Goal: Information Seeking & Learning: Check status

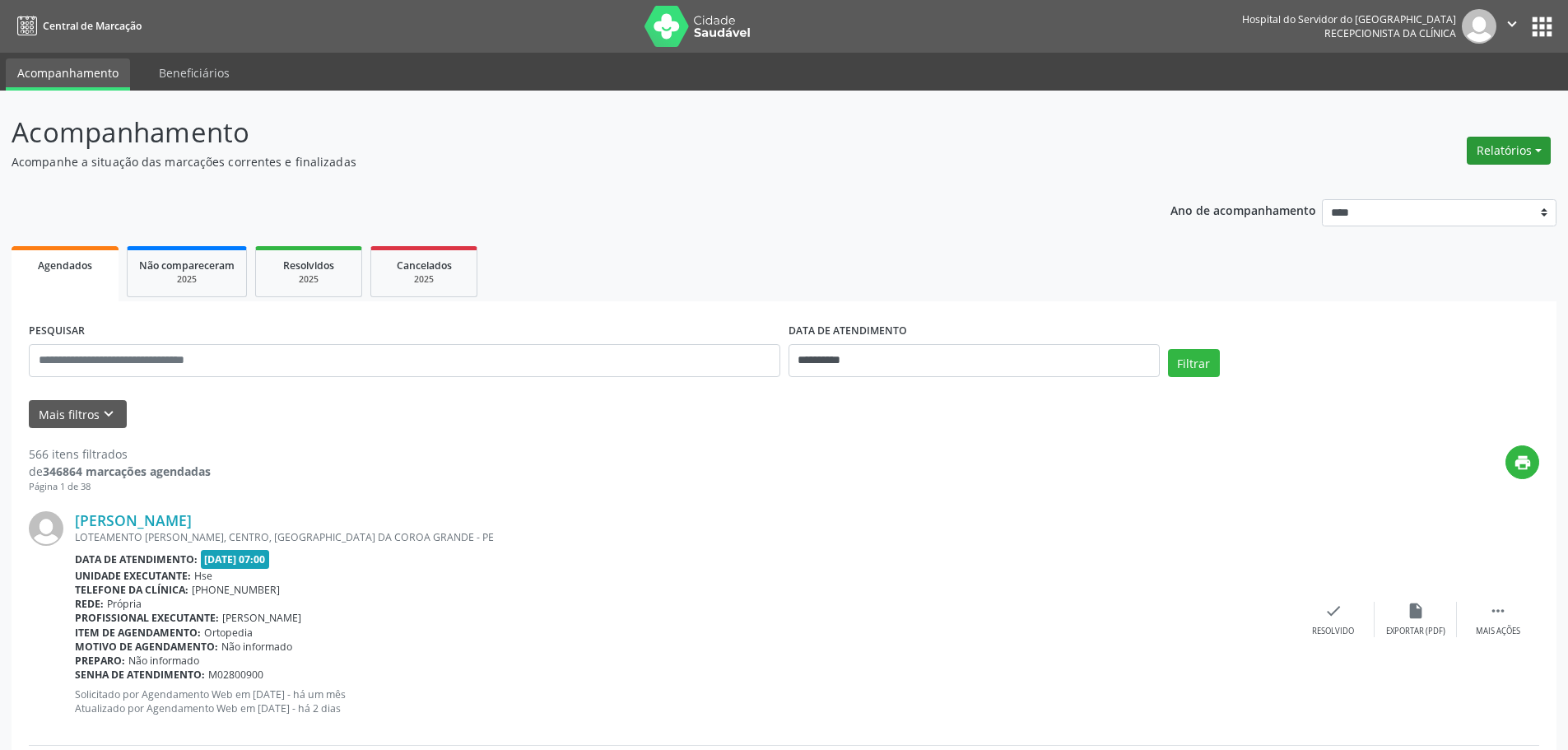
click at [1511, 137] on button "Relatórios" at bounding box center [1509, 150] width 84 height 28
click at [1441, 187] on link "Agendamentos" at bounding box center [1463, 186] width 177 height 24
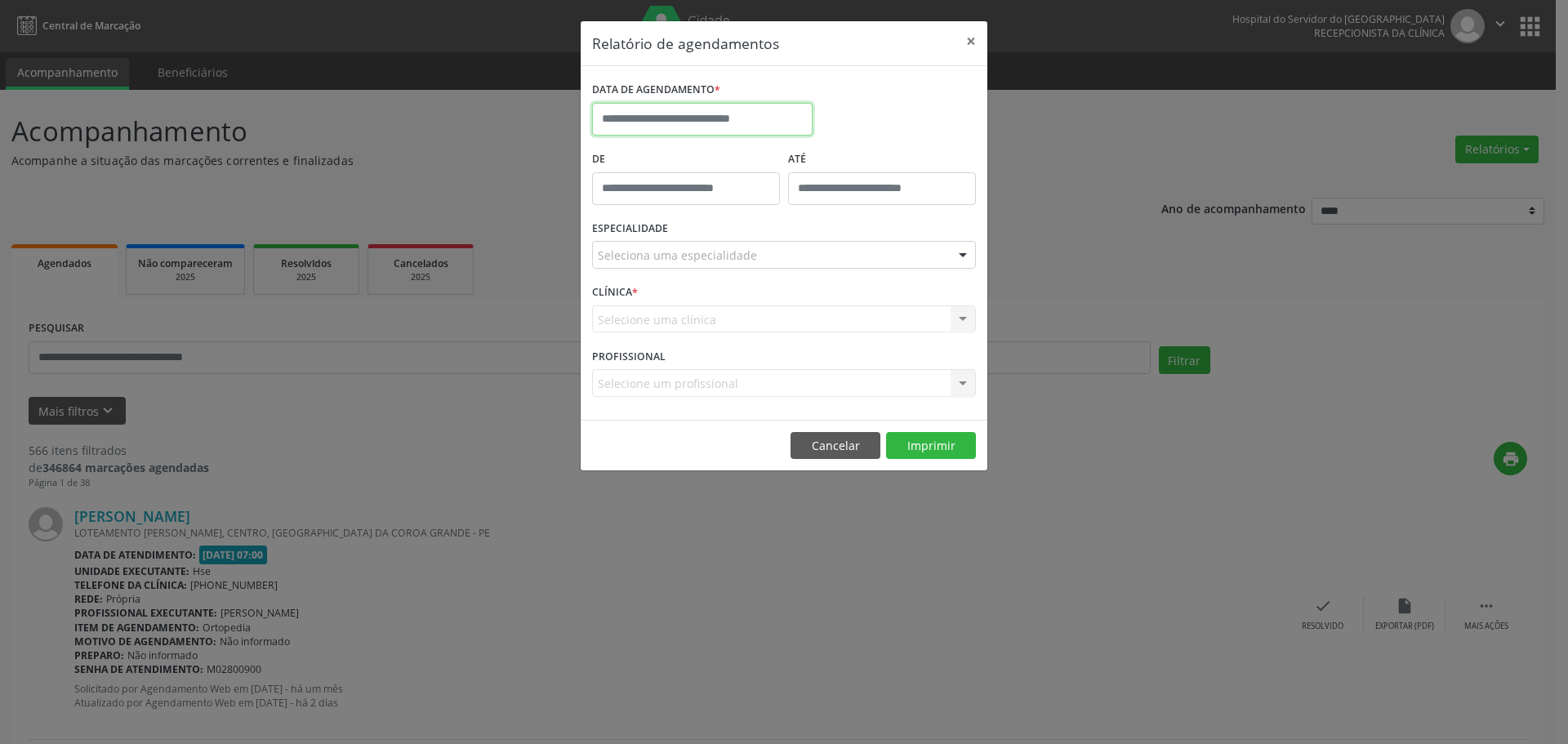
click at [726, 109] on input "text" at bounding box center [702, 120] width 221 height 33
click at [669, 302] on span "19" at bounding box center [681, 302] width 32 height 32
type input "**********"
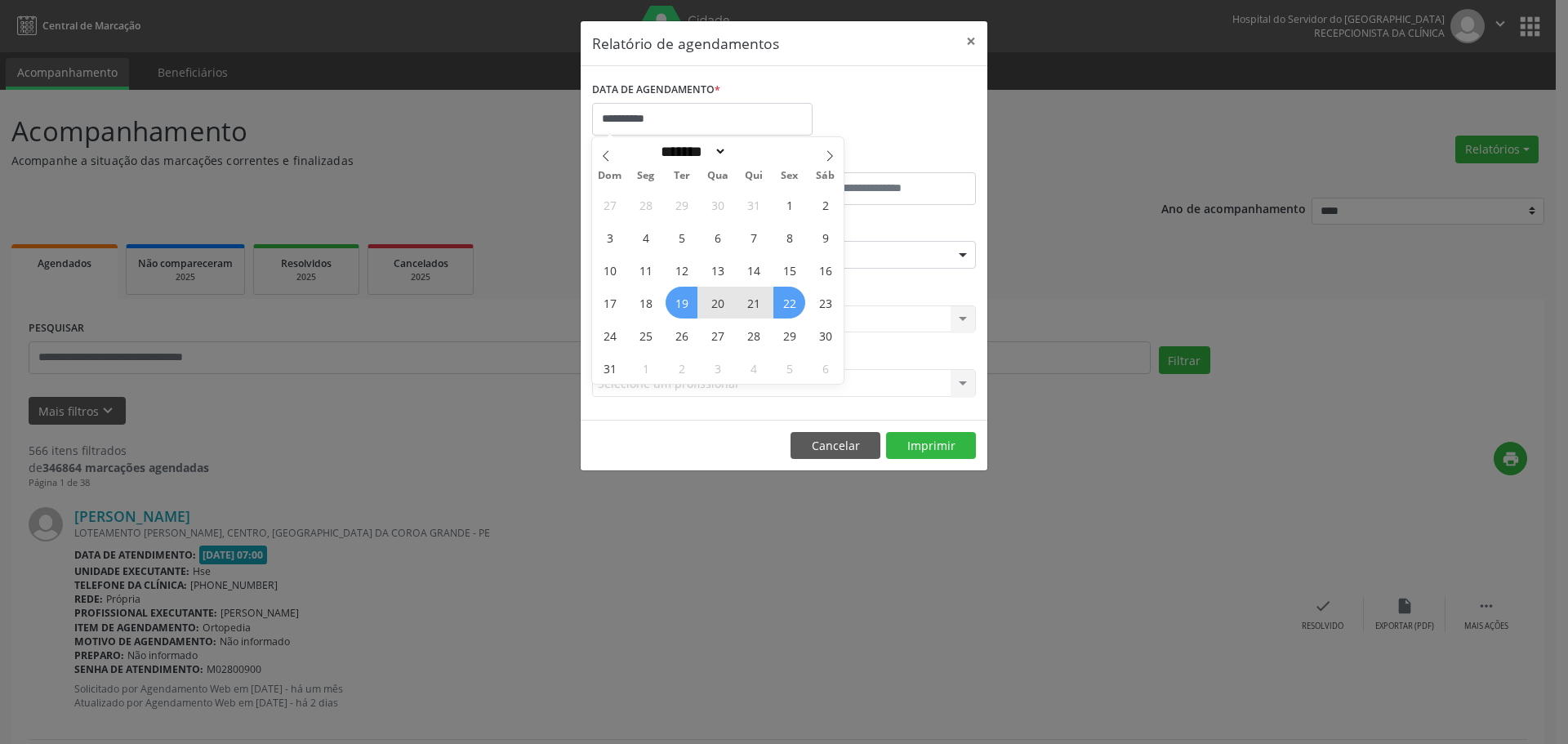
drag, startPoint x: 669, startPoint y: 302, endPoint x: 786, endPoint y: 302, distance: 117.0
click at [786, 302] on div "27 28 29 30 31 1 2 3 4 5 6 7 8 9 10 11 12 13 14 15 16 17 18 19 20 21 22 23 24 2…" at bounding box center [718, 285] width 252 height 195
click at [787, 302] on span "22" at bounding box center [789, 302] width 32 height 32
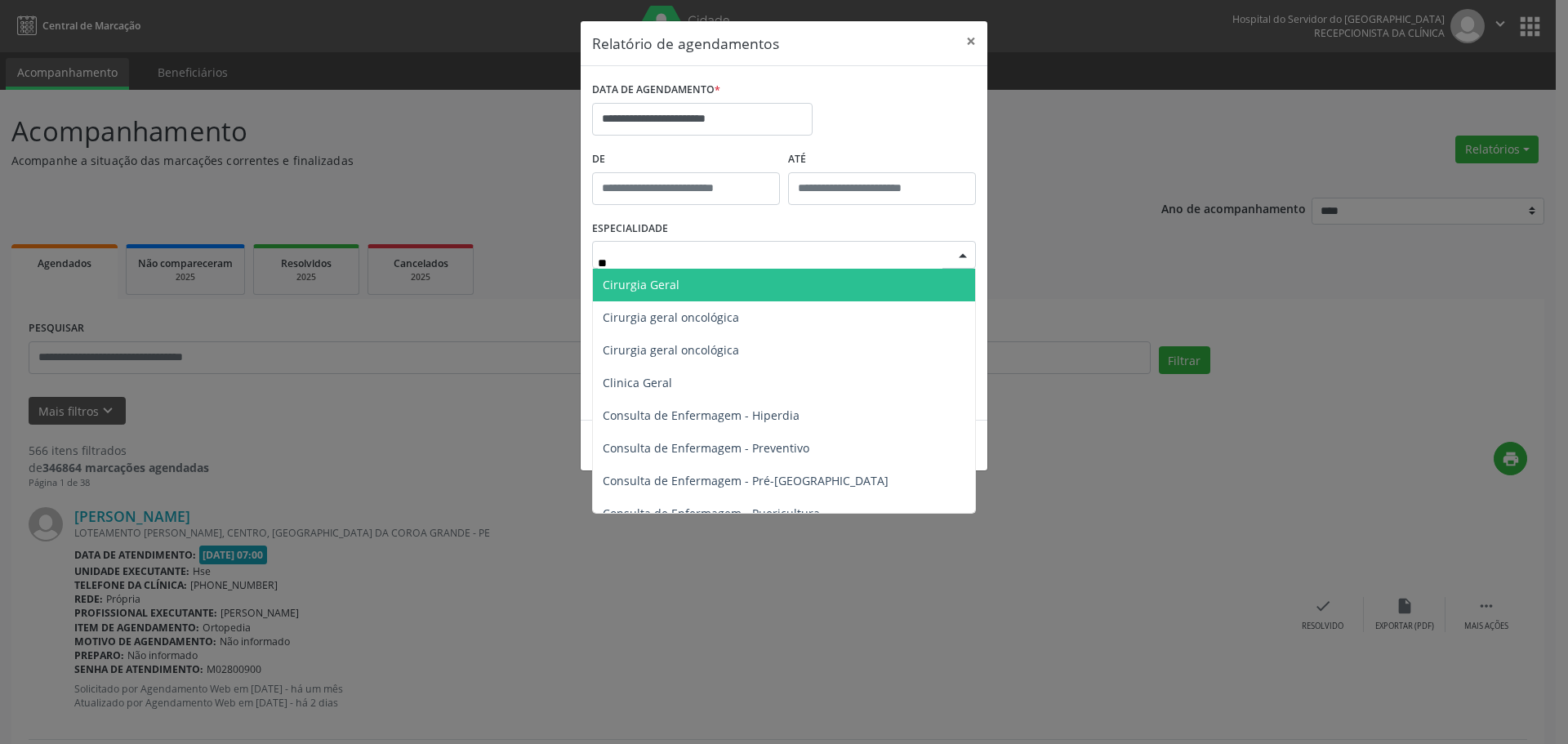
type input "***"
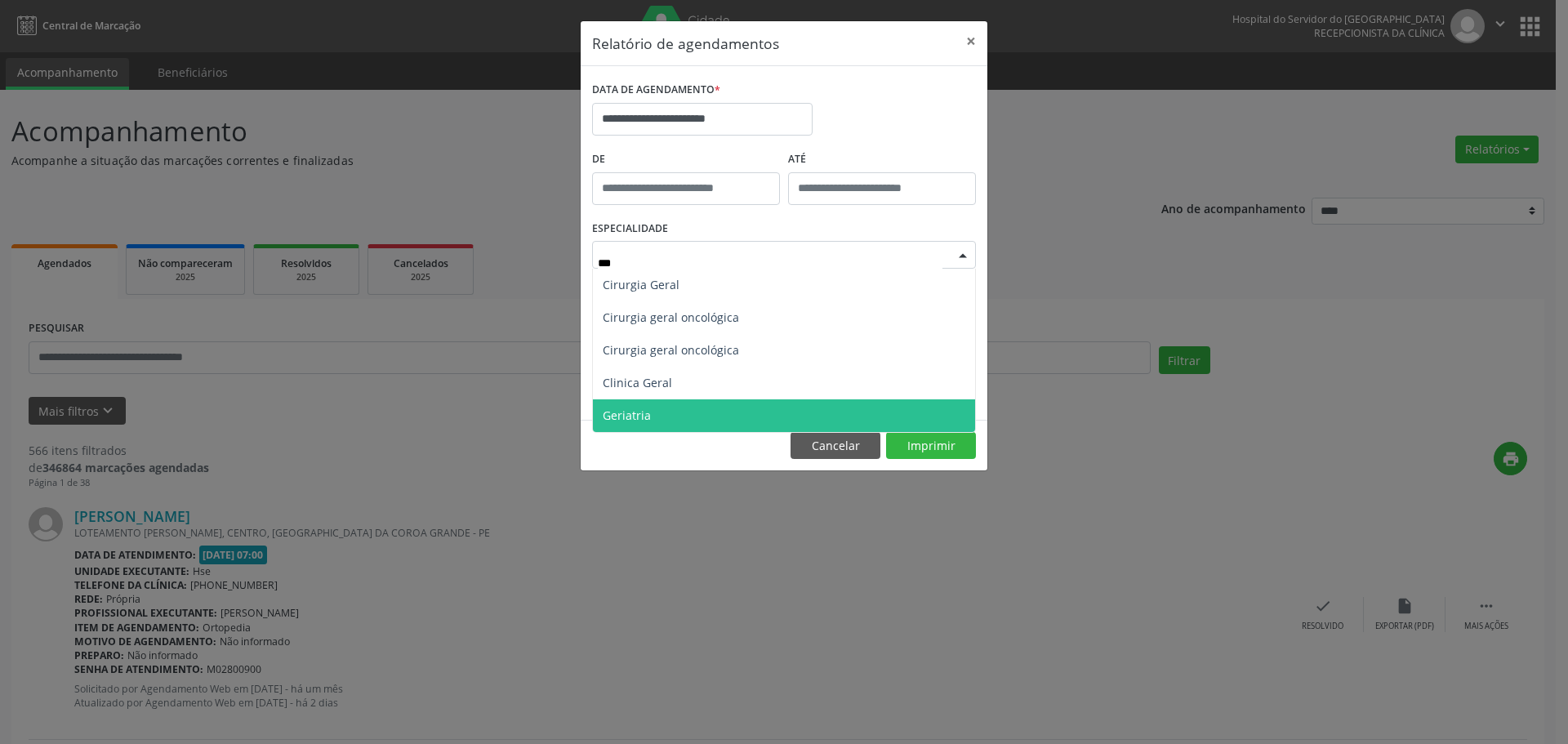
click at [648, 419] on span "Geriatria" at bounding box center [626, 415] width 49 height 16
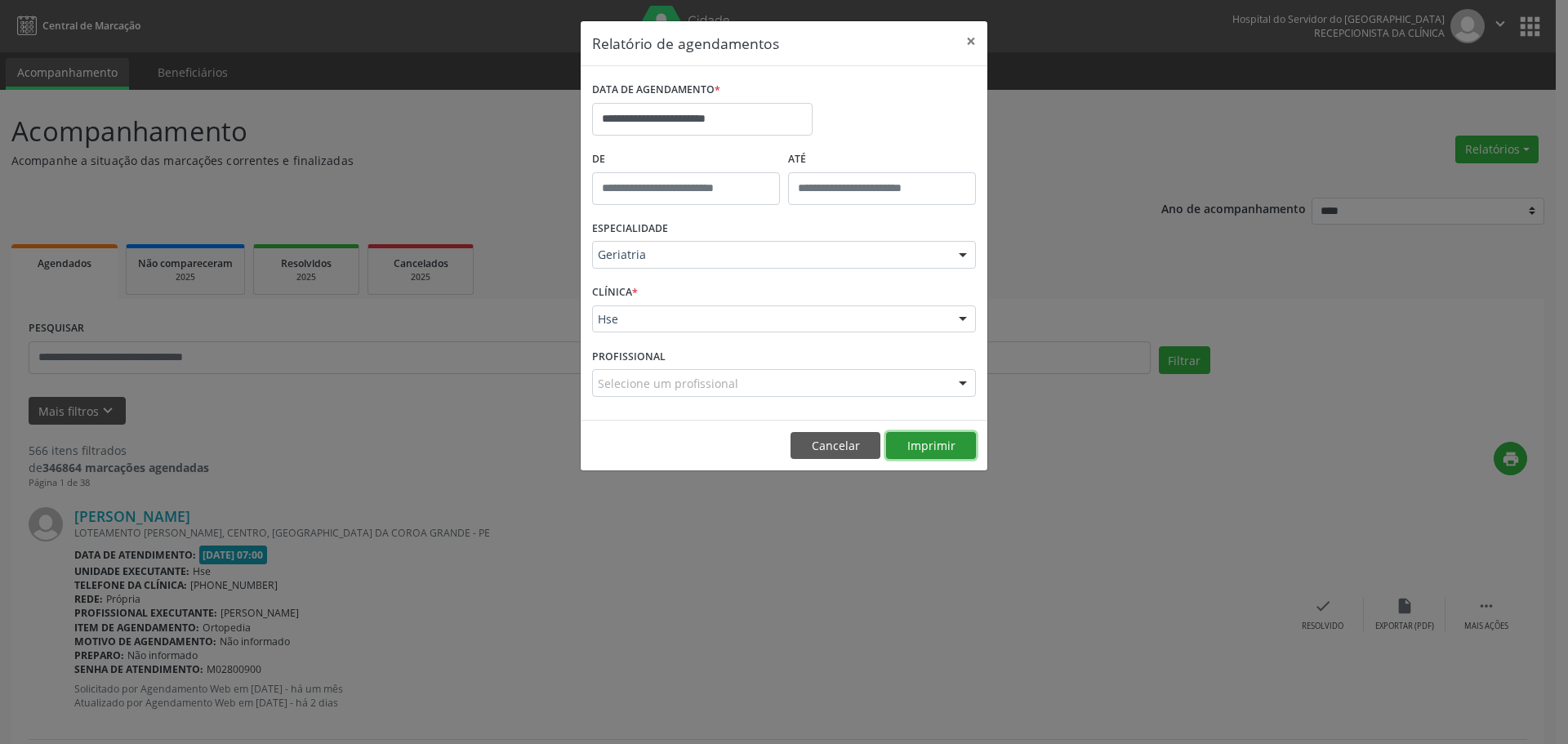
click at [909, 444] on button "Imprimir" at bounding box center [931, 445] width 89 height 28
click at [765, 111] on input "**********" at bounding box center [702, 120] width 221 height 33
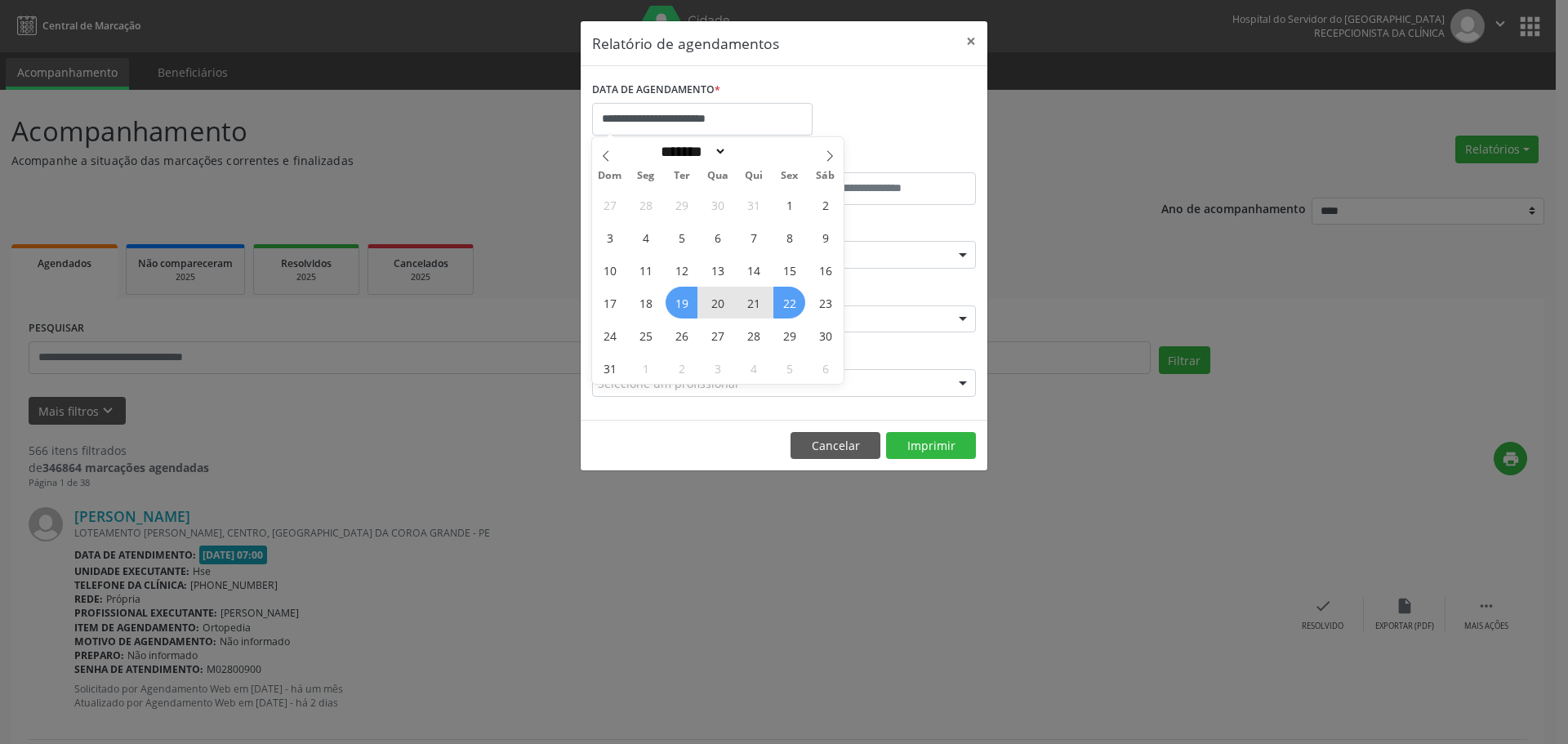
click at [857, 94] on div "**********" at bounding box center [783, 112] width 392 height 69
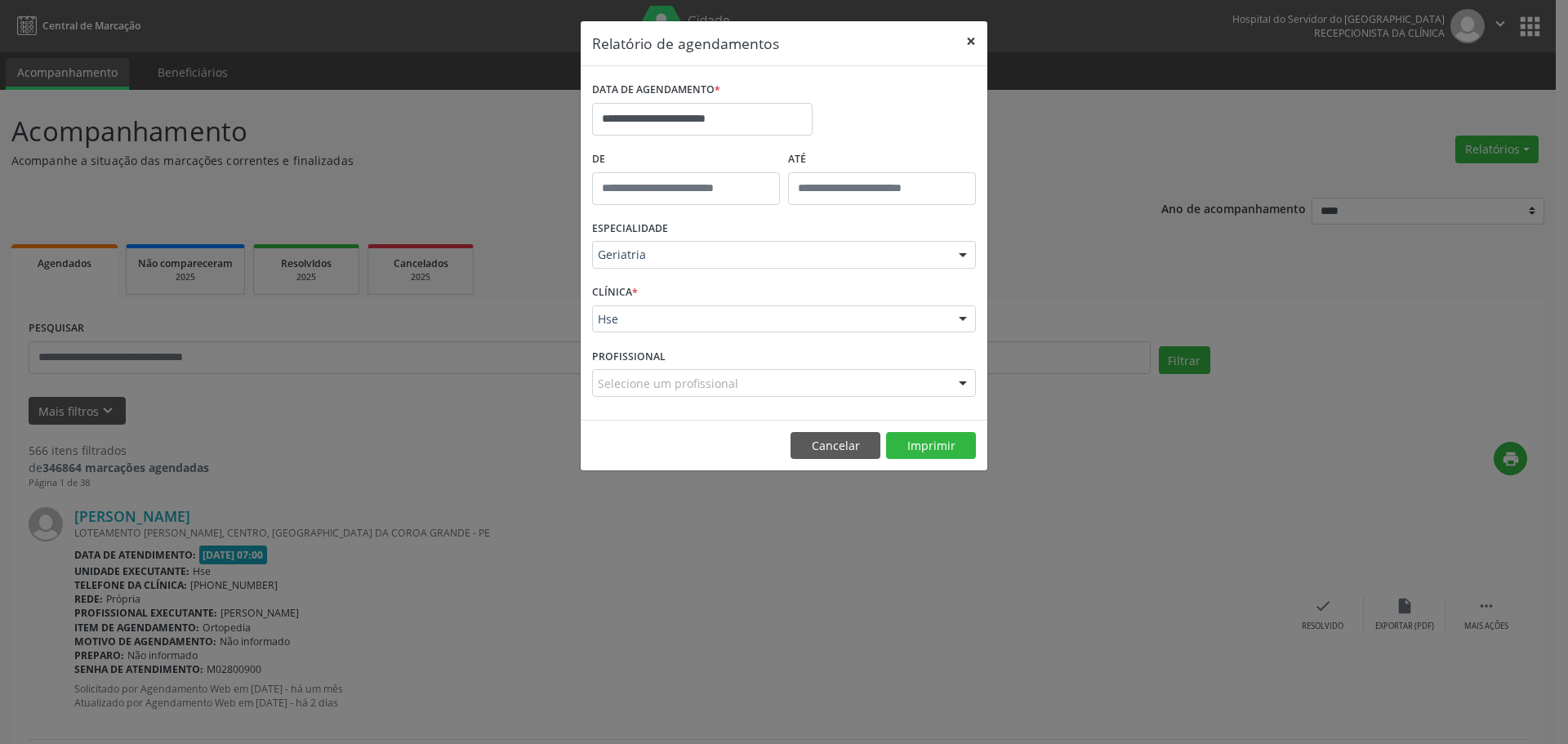
click at [979, 43] on button "×" at bounding box center [971, 41] width 33 height 40
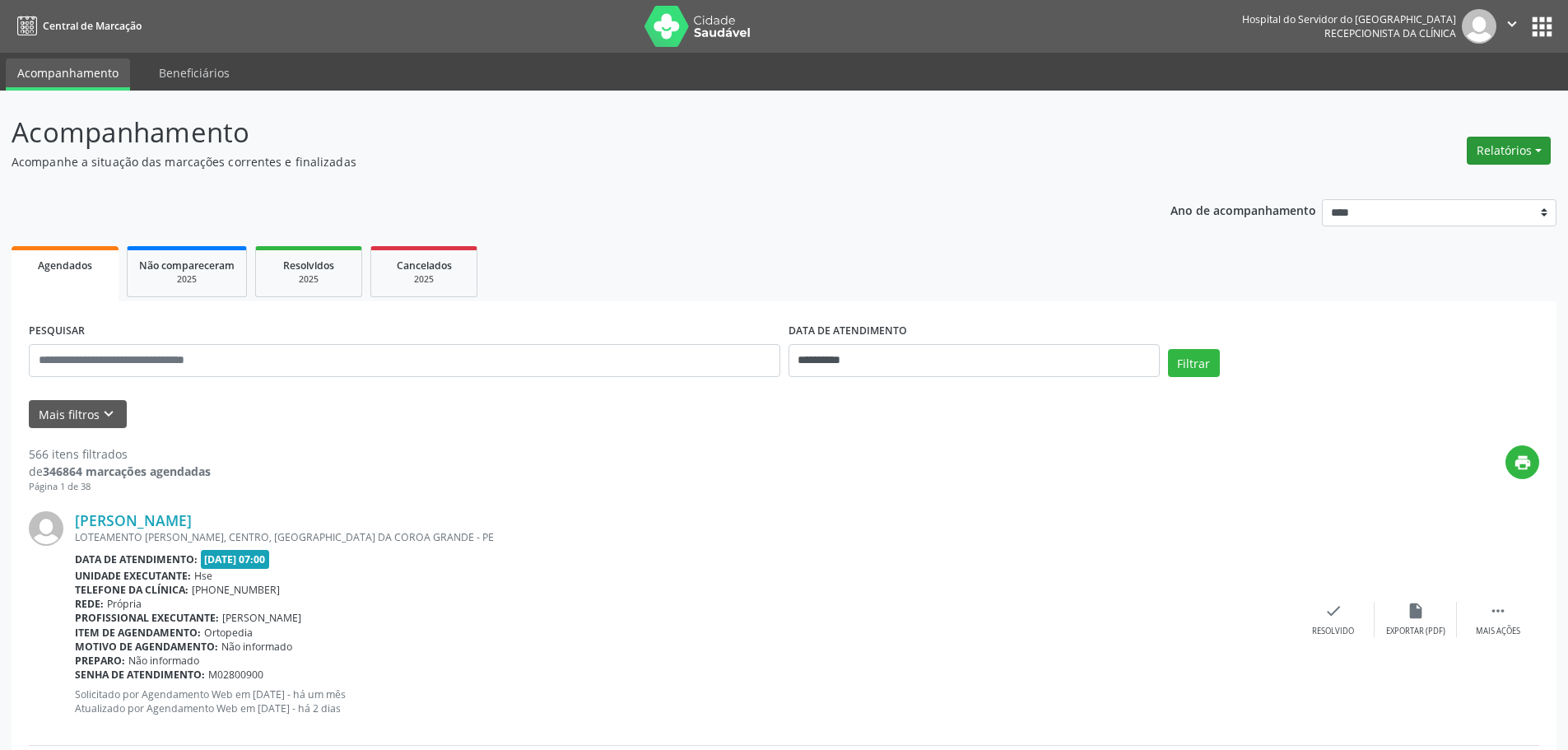
click at [1514, 156] on button "Relatórios" at bounding box center [1509, 150] width 84 height 28
drag, startPoint x: 1266, startPoint y: 409, endPoint x: 1273, endPoint y: 397, distance: 13.9
click at [1266, 409] on div "Mais filtros keyboard_arrow_down" at bounding box center [784, 414] width 1519 height 28
click at [89, 417] on button "Mais filtros keyboard_arrow_down" at bounding box center [77, 414] width 98 height 28
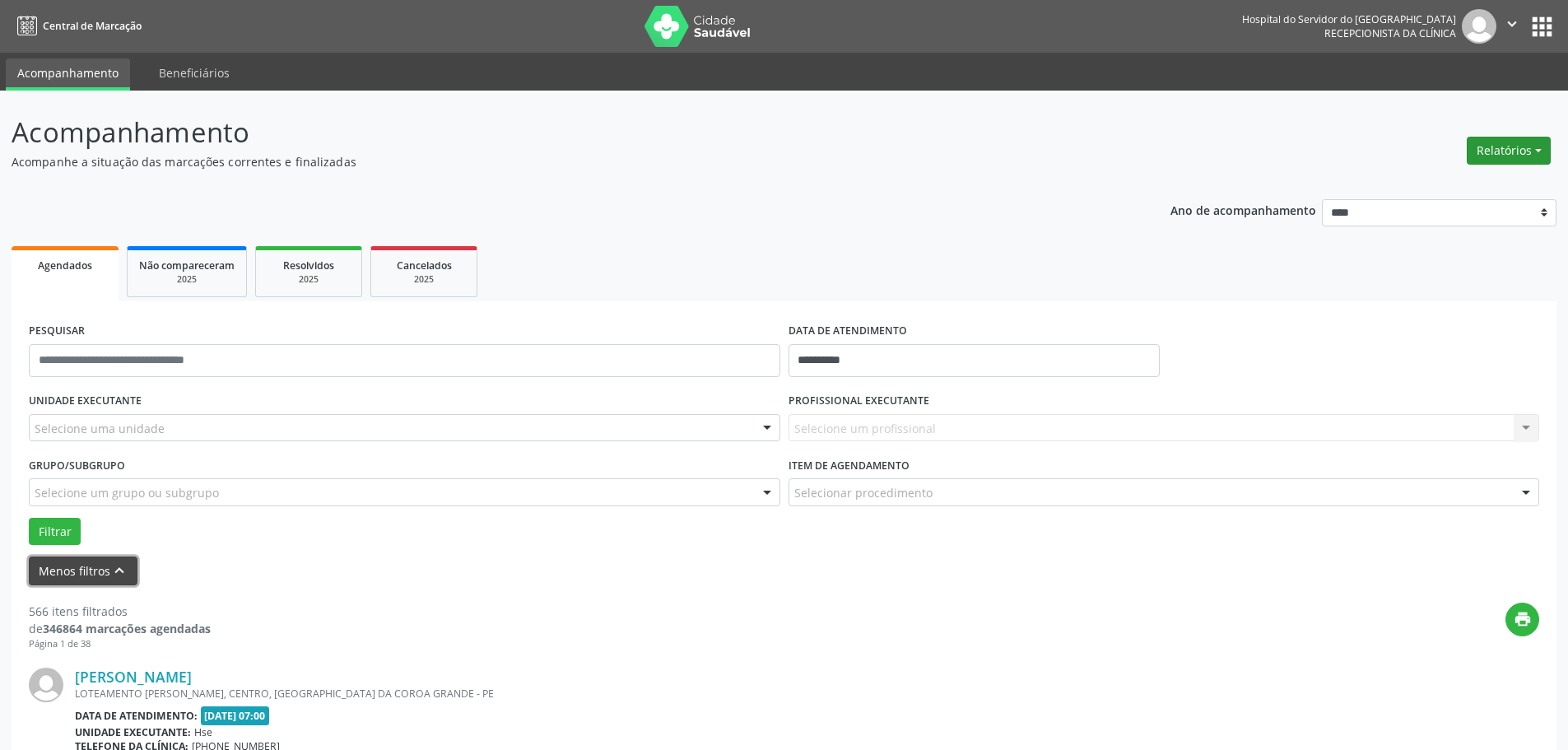
click at [1524, 152] on button "Relatórios" at bounding box center [1509, 150] width 84 height 28
click at [1449, 188] on link "Agendamentos" at bounding box center [1463, 186] width 177 height 24
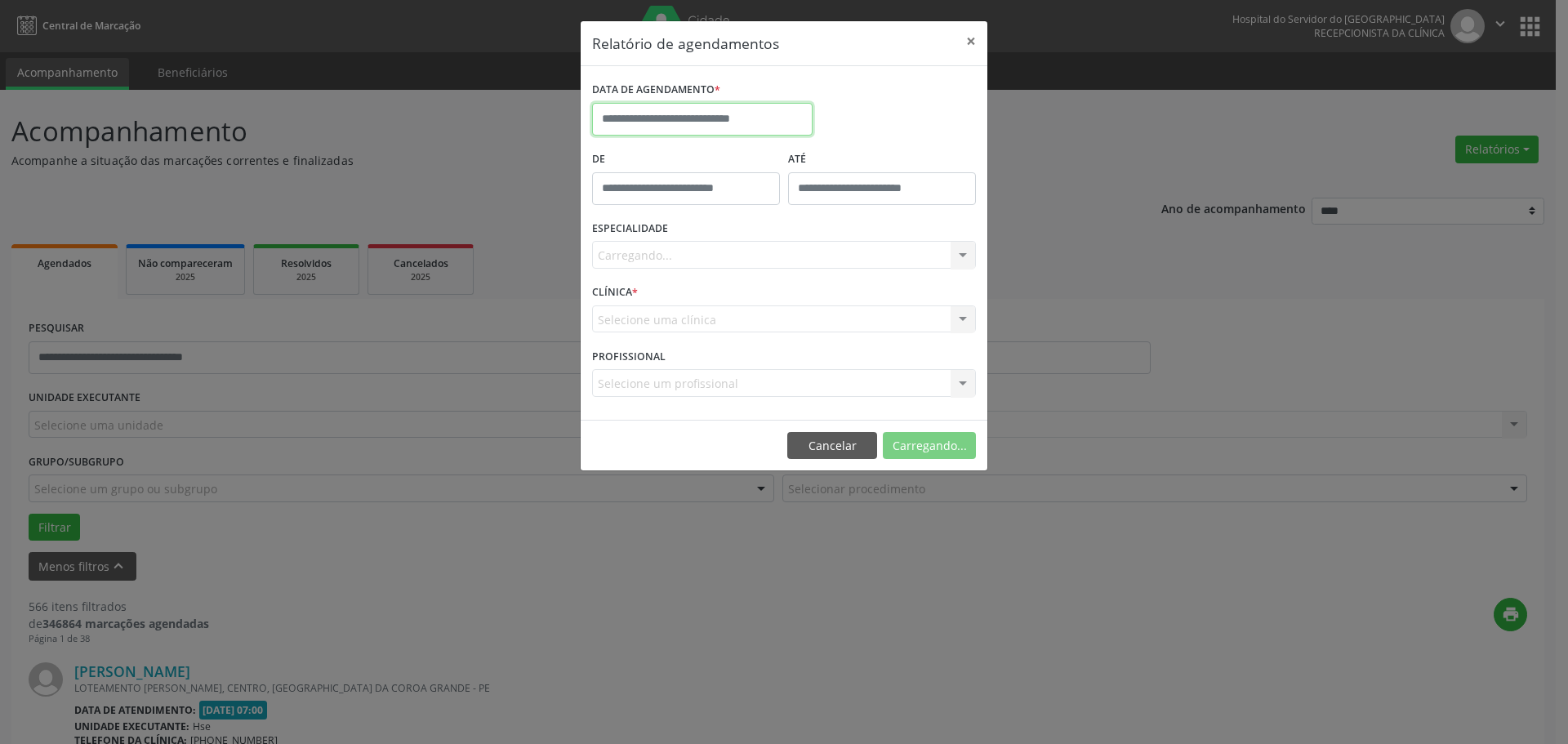
click at [691, 117] on input "text" at bounding box center [702, 120] width 221 height 33
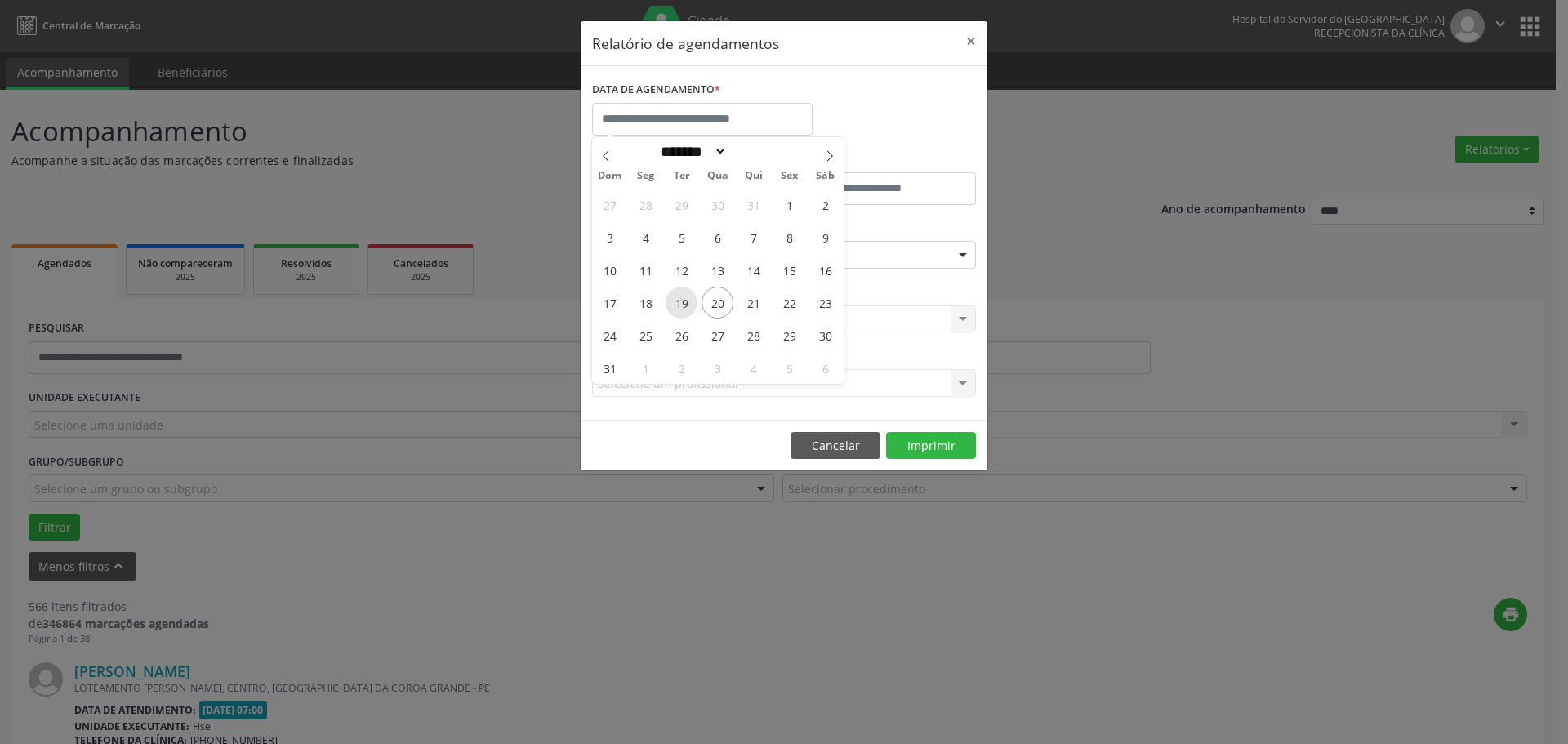
click at [690, 299] on span "19" at bounding box center [681, 302] width 32 height 32
type input "**********"
click at [690, 299] on span "19" at bounding box center [681, 302] width 32 height 32
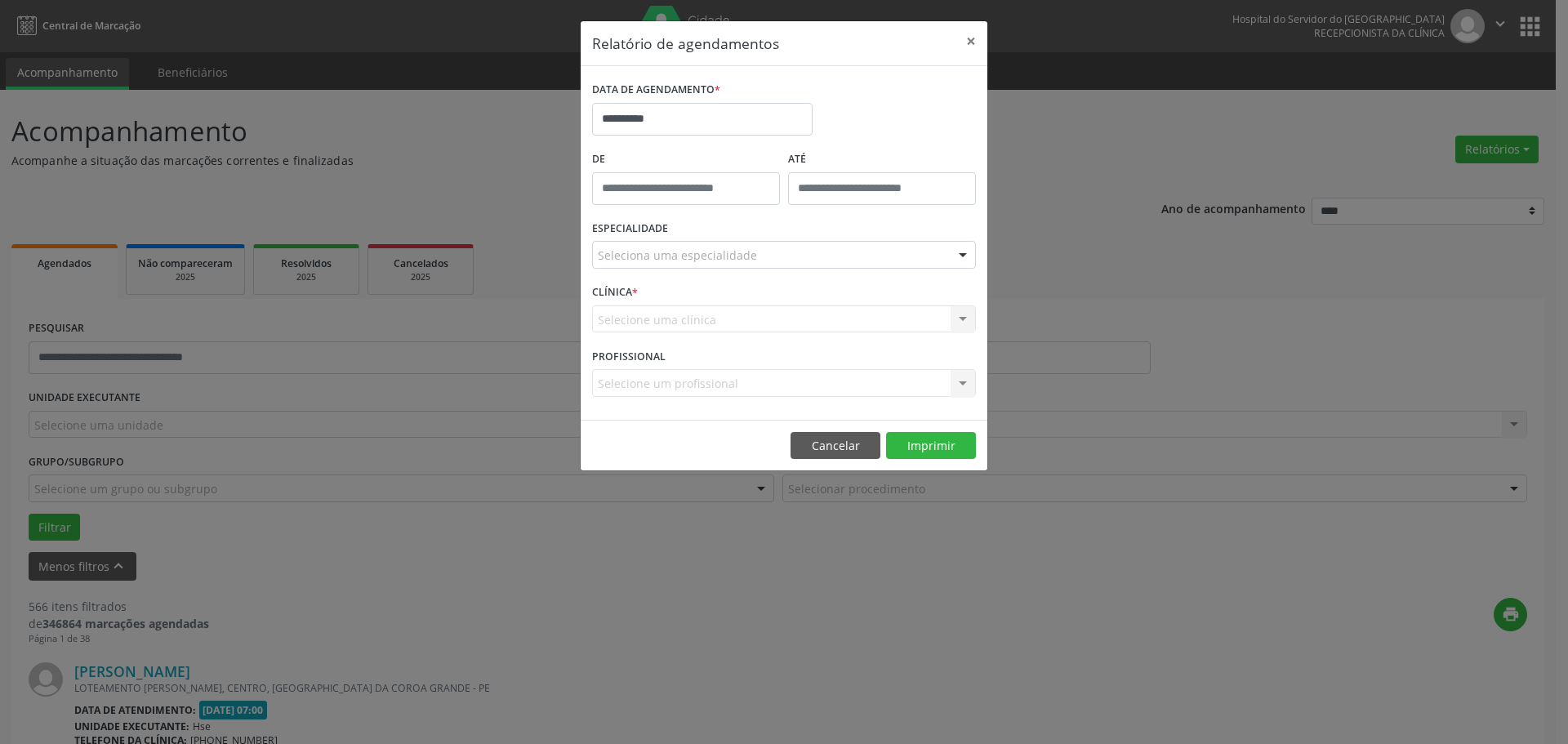
click at [688, 241] on div "Seleciona uma especialidade" at bounding box center [784, 255] width 384 height 28
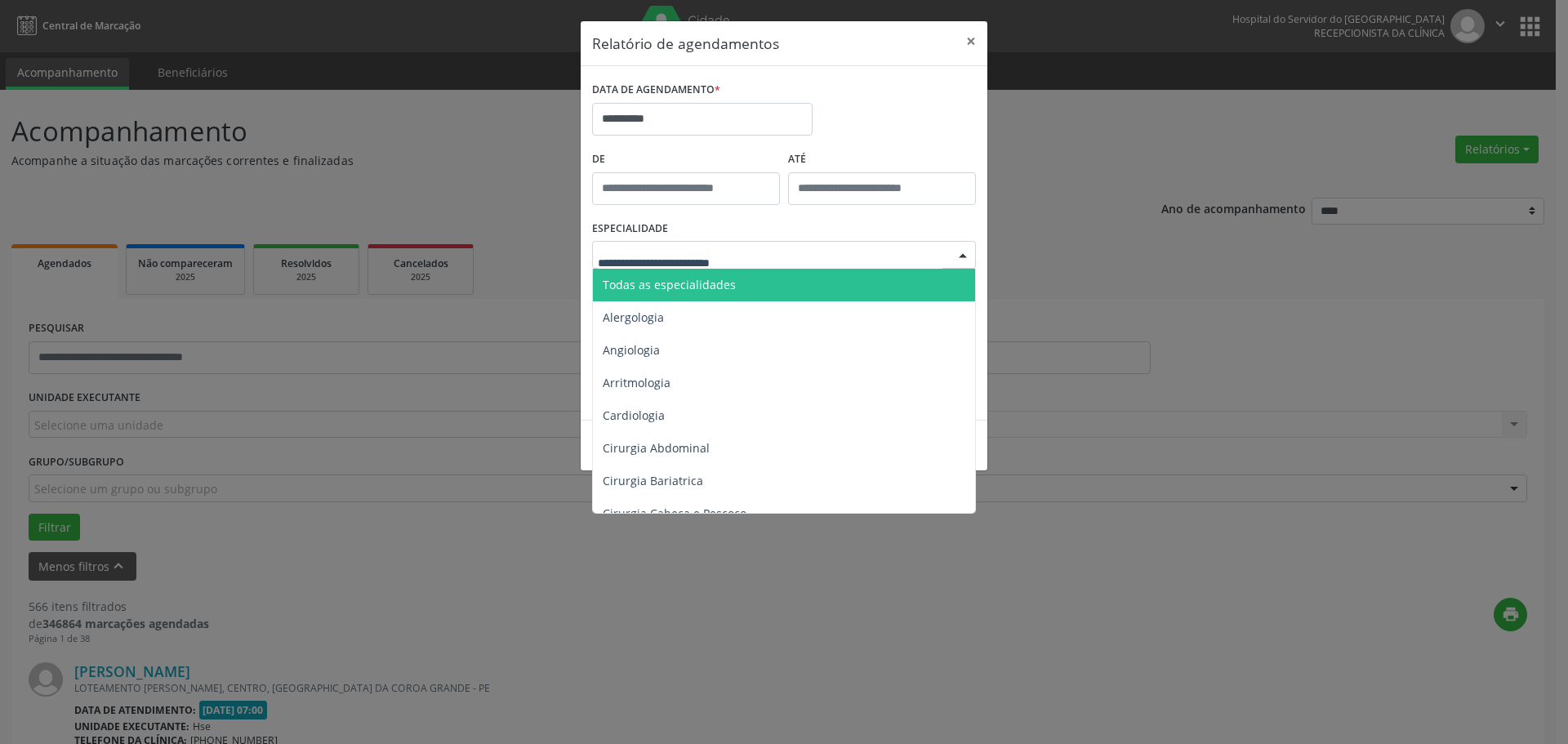
click at [683, 281] on span "Todas as especialidades" at bounding box center [668, 285] width 133 height 16
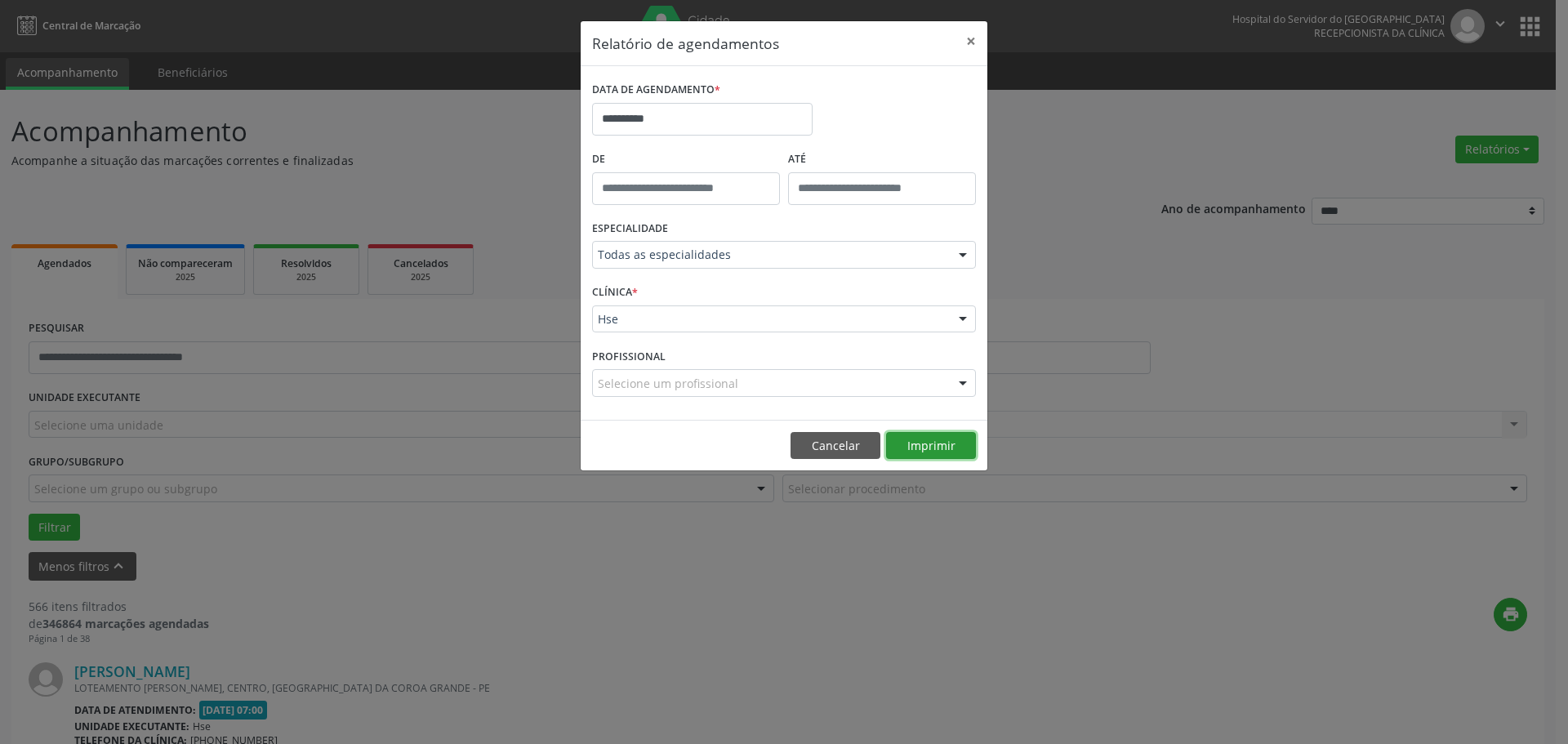
click at [912, 450] on button "Imprimir" at bounding box center [931, 445] width 89 height 28
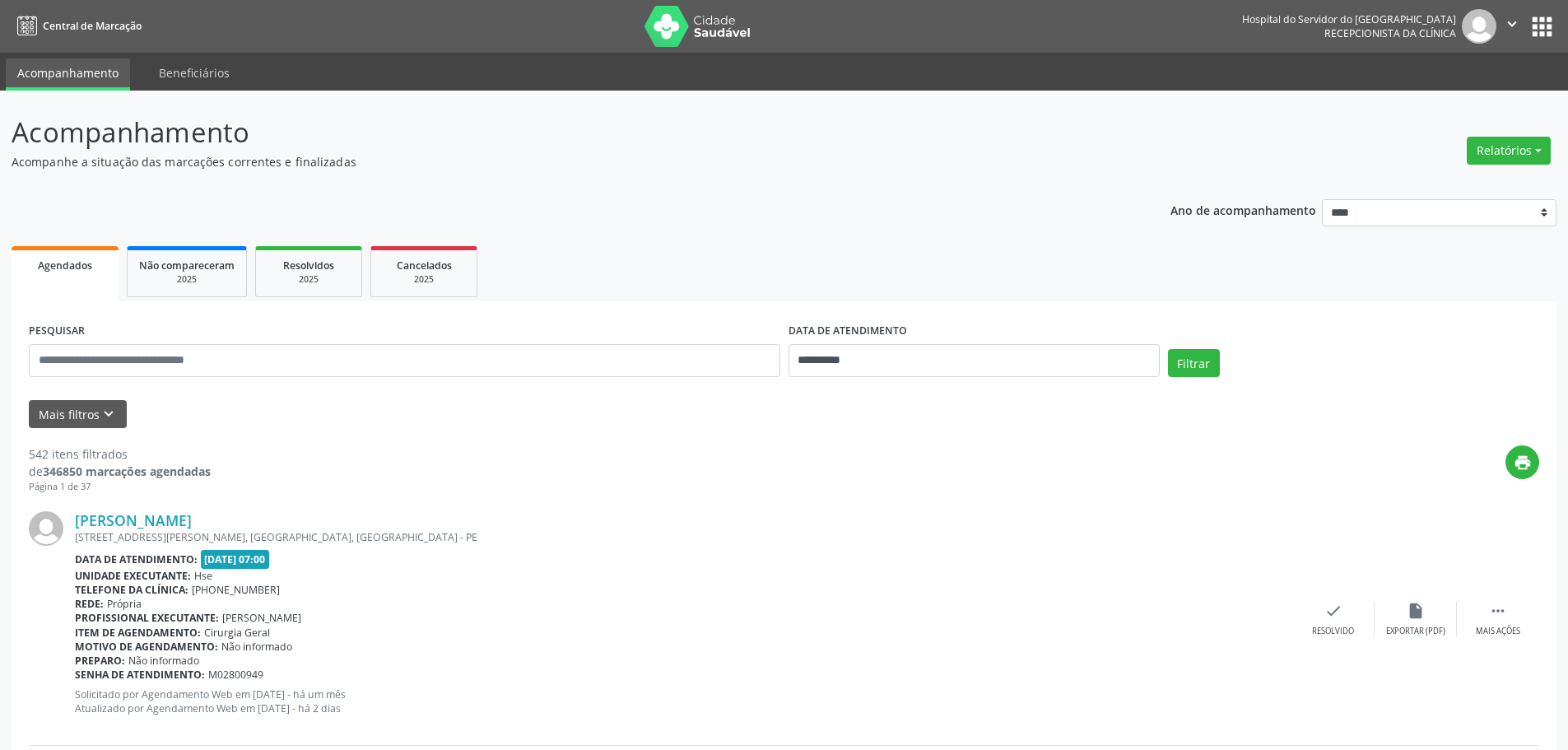
select select "*"
click at [95, 421] on button "Mais filtros keyboard_arrow_down" at bounding box center [77, 414] width 98 height 28
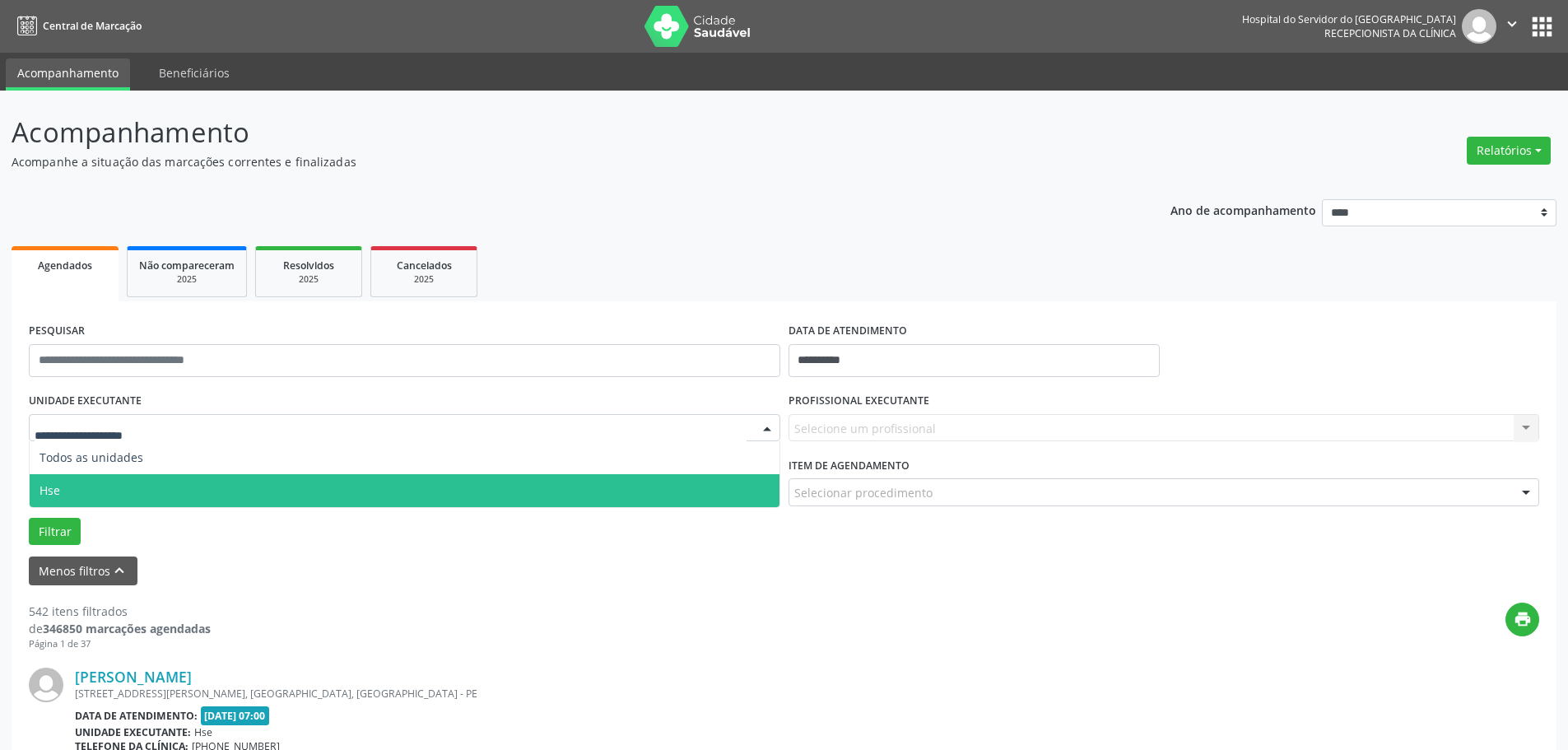
click at [97, 494] on span "Hse" at bounding box center [404, 490] width 750 height 33
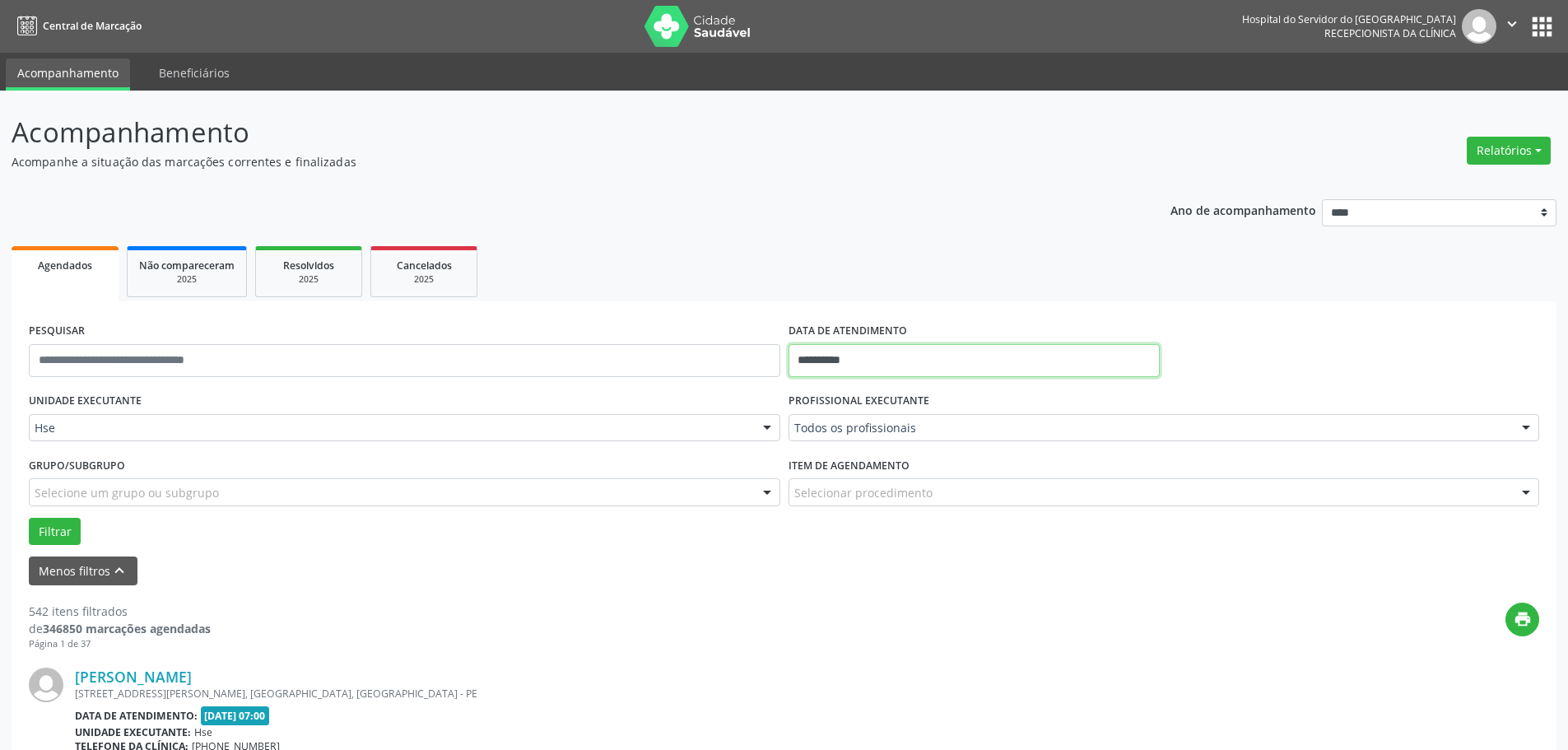
click at [822, 356] on input "**********" at bounding box center [974, 361] width 372 height 33
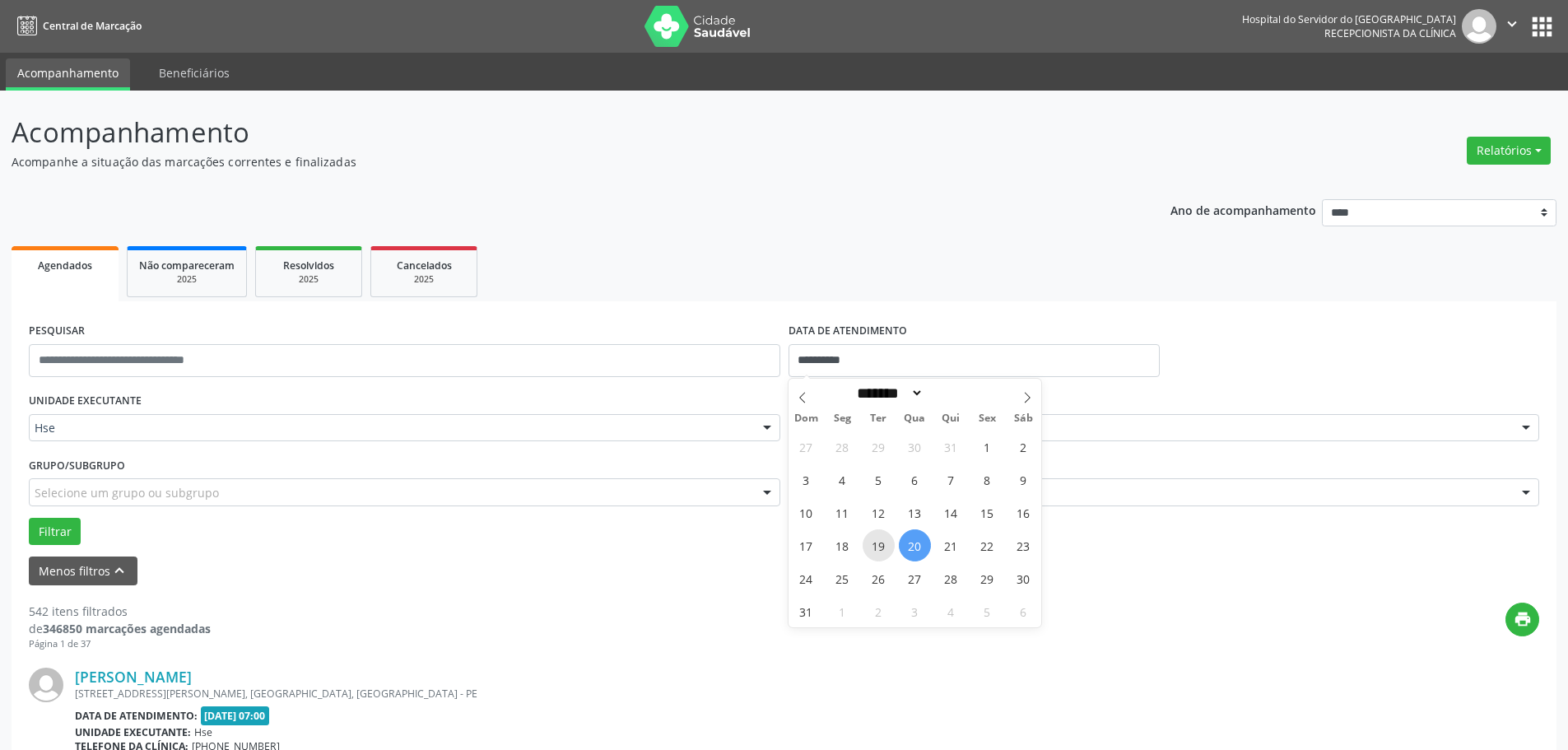
click at [891, 546] on span "19" at bounding box center [879, 545] width 32 height 32
type input "**********"
click at [891, 546] on span "19" at bounding box center [879, 545] width 32 height 32
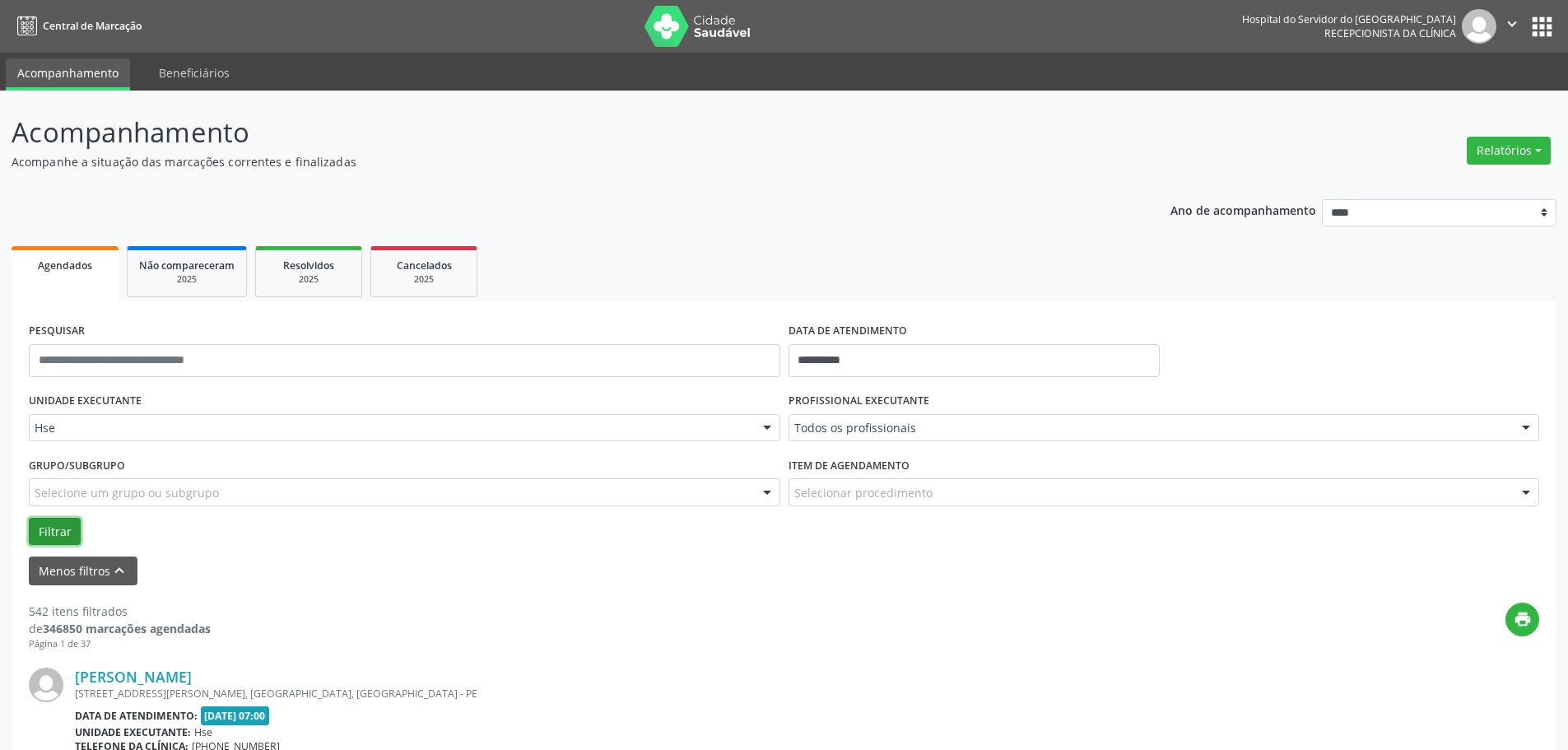
click at [62, 535] on button "Filtrar" at bounding box center [54, 531] width 52 height 28
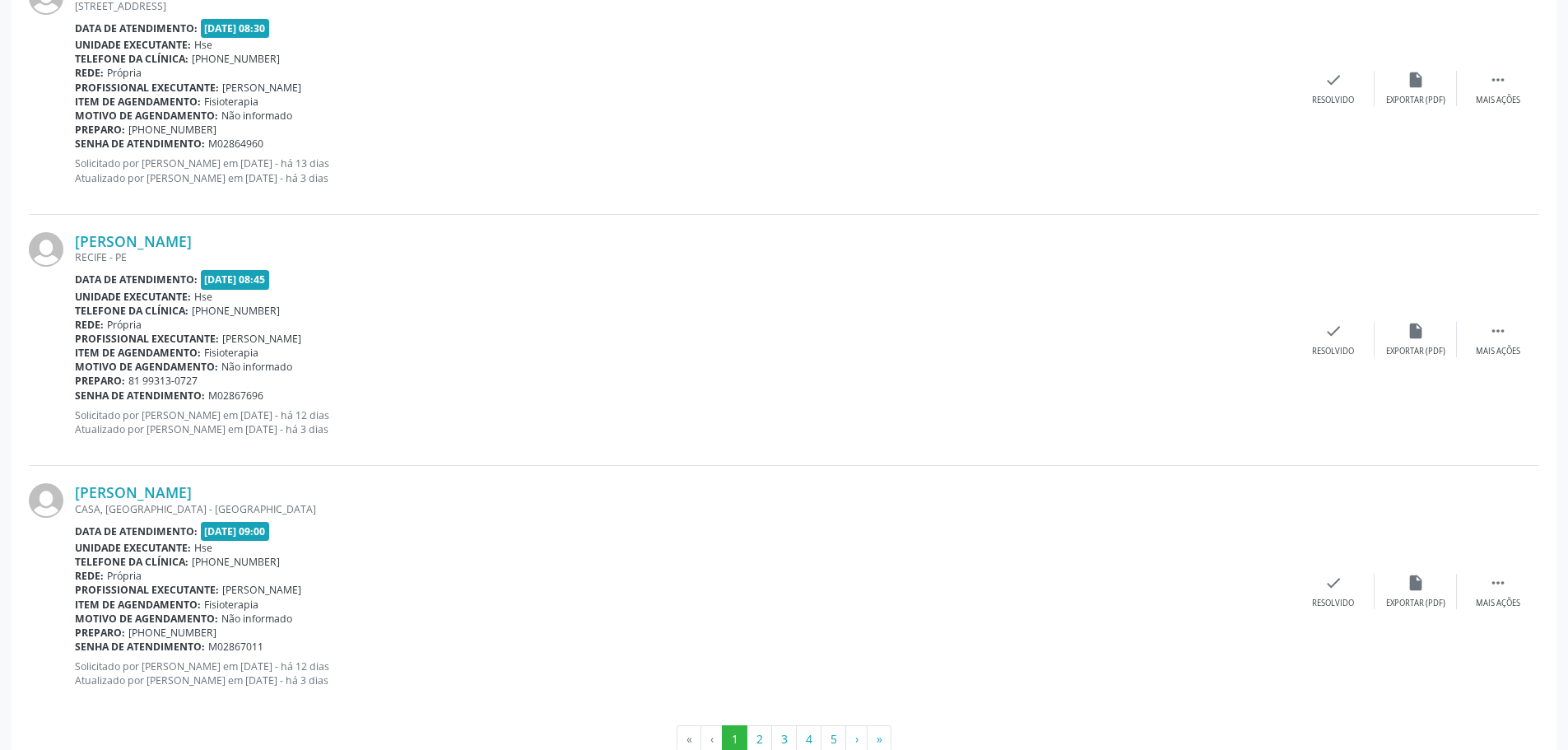
scroll to position [3746, 0]
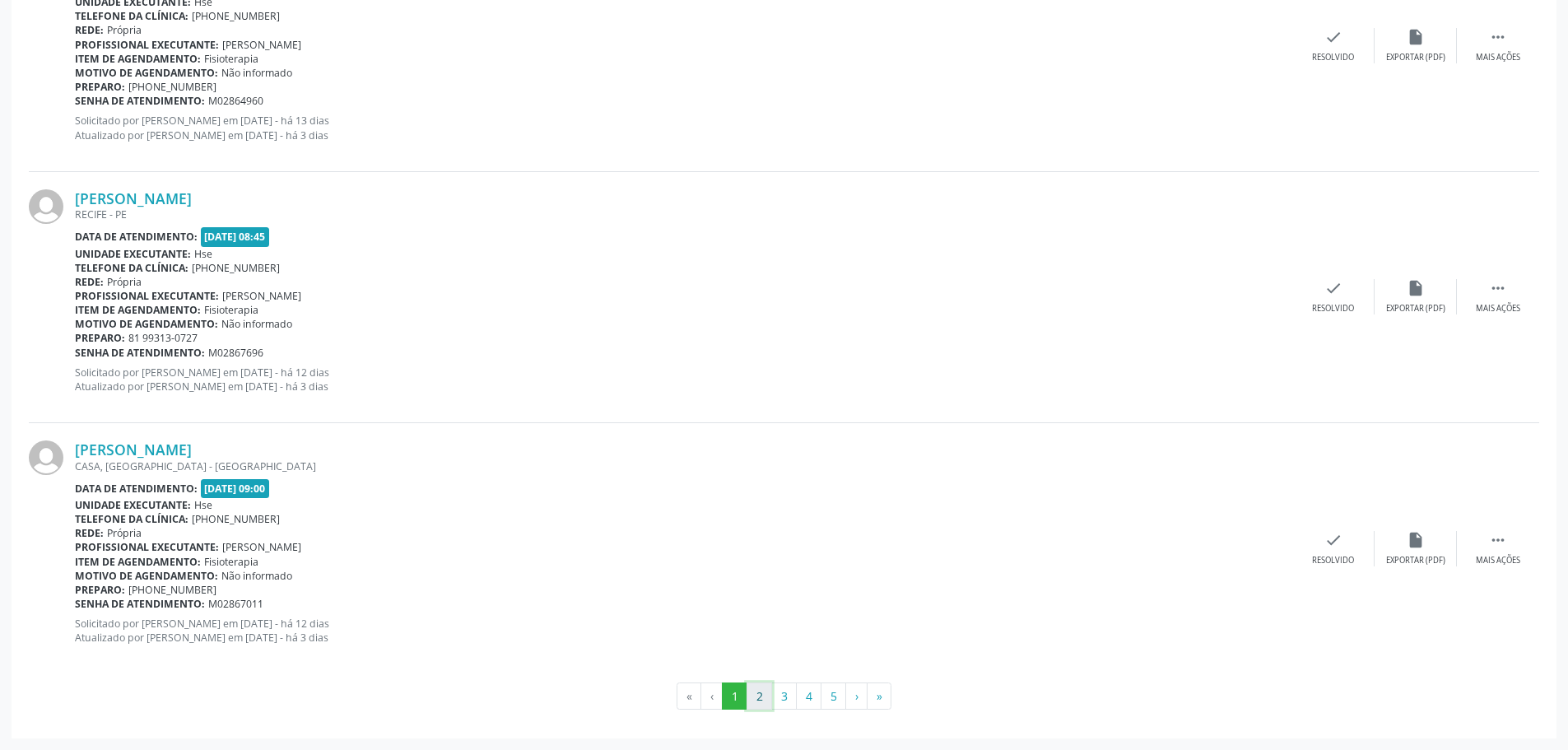
click at [761, 705] on button "2" at bounding box center [759, 696] width 25 height 28
click at [792, 694] on button "3" at bounding box center [784, 696] width 25 height 28
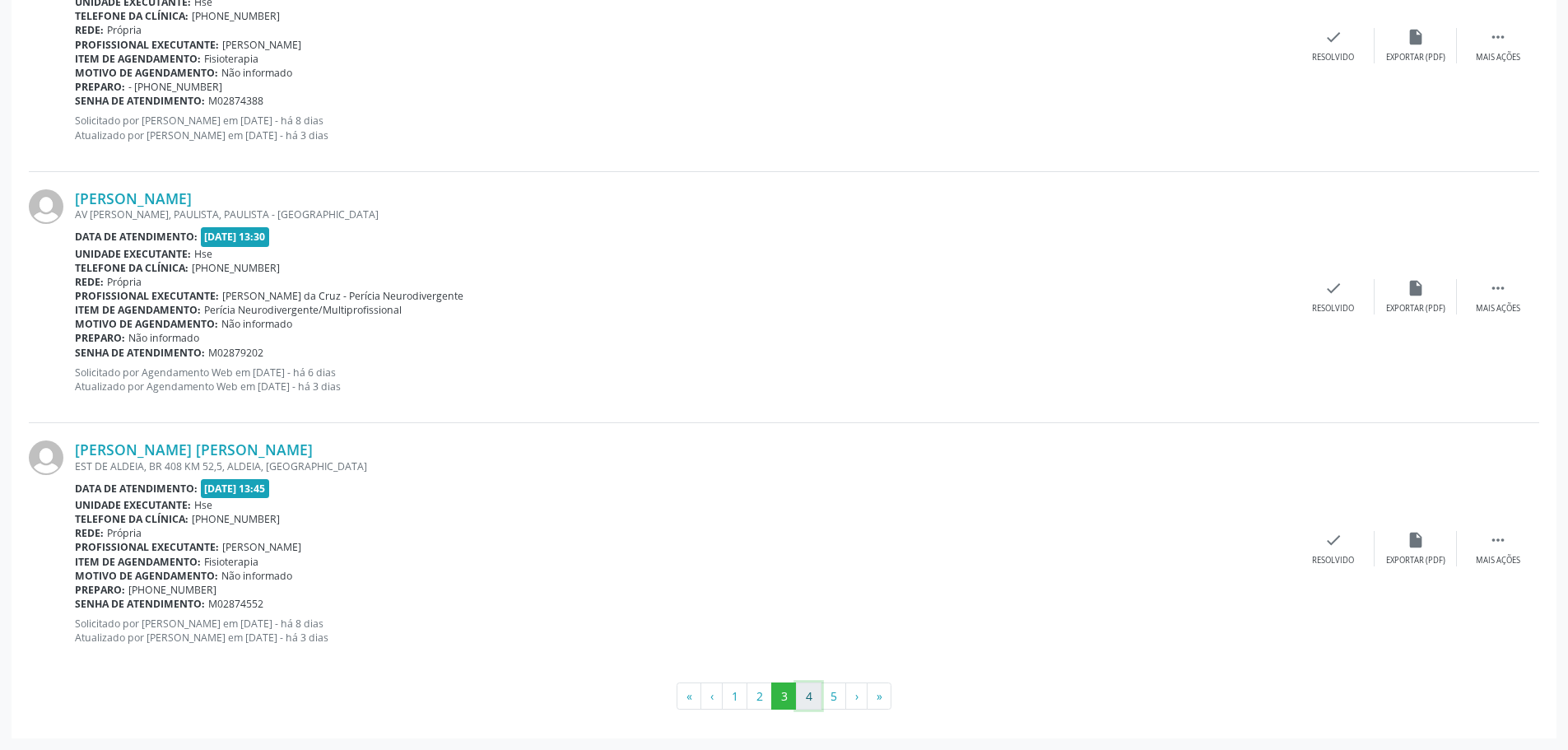
click at [808, 696] on button "4" at bounding box center [809, 696] width 25 height 28
click at [833, 693] on button "5" at bounding box center [834, 696] width 25 height 28
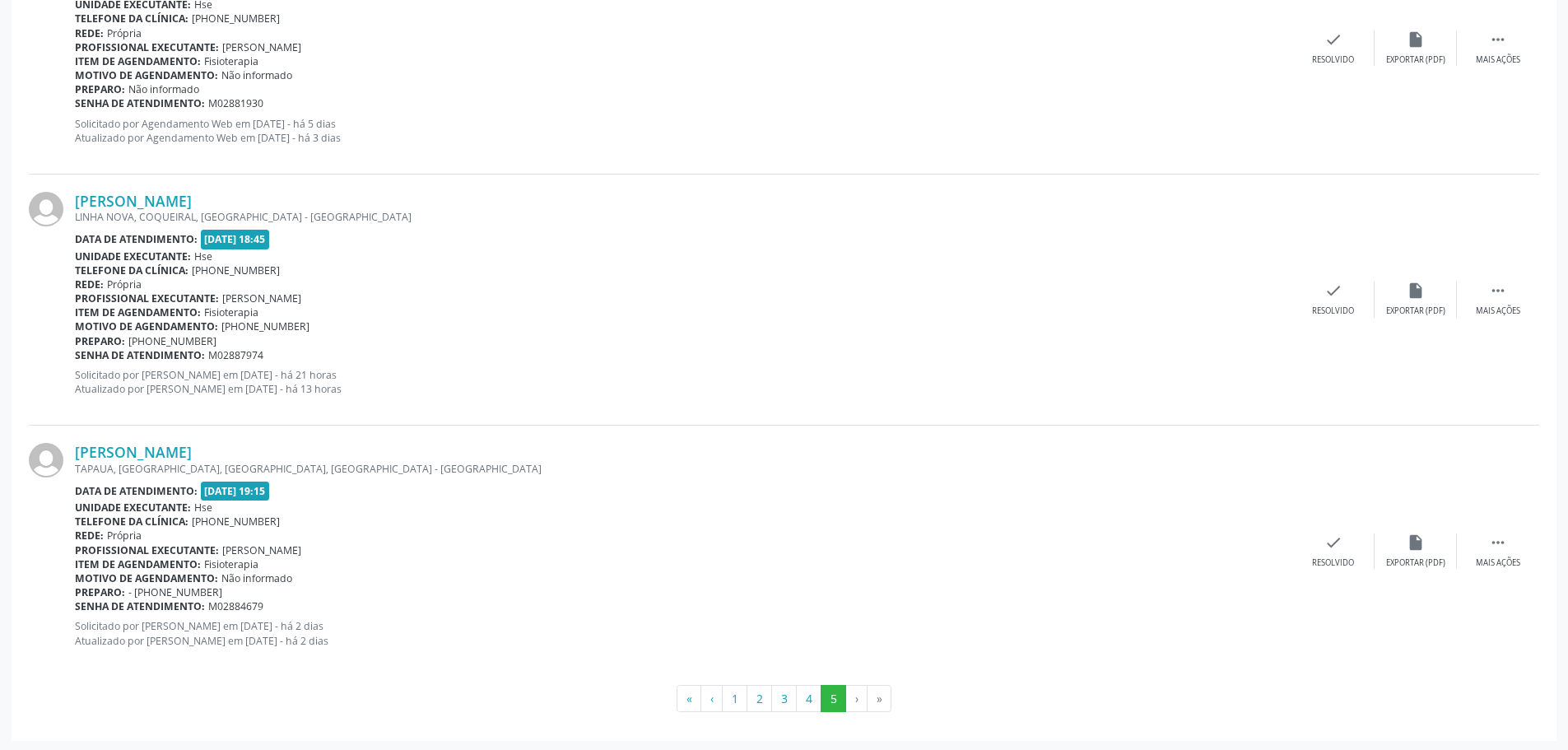
scroll to position [1986, 0]
click at [849, 690] on li "›" at bounding box center [857, 696] width 22 height 28
click at [856, 692] on li "›" at bounding box center [857, 696] width 22 height 28
click at [856, 701] on li "›" at bounding box center [857, 696] width 22 height 28
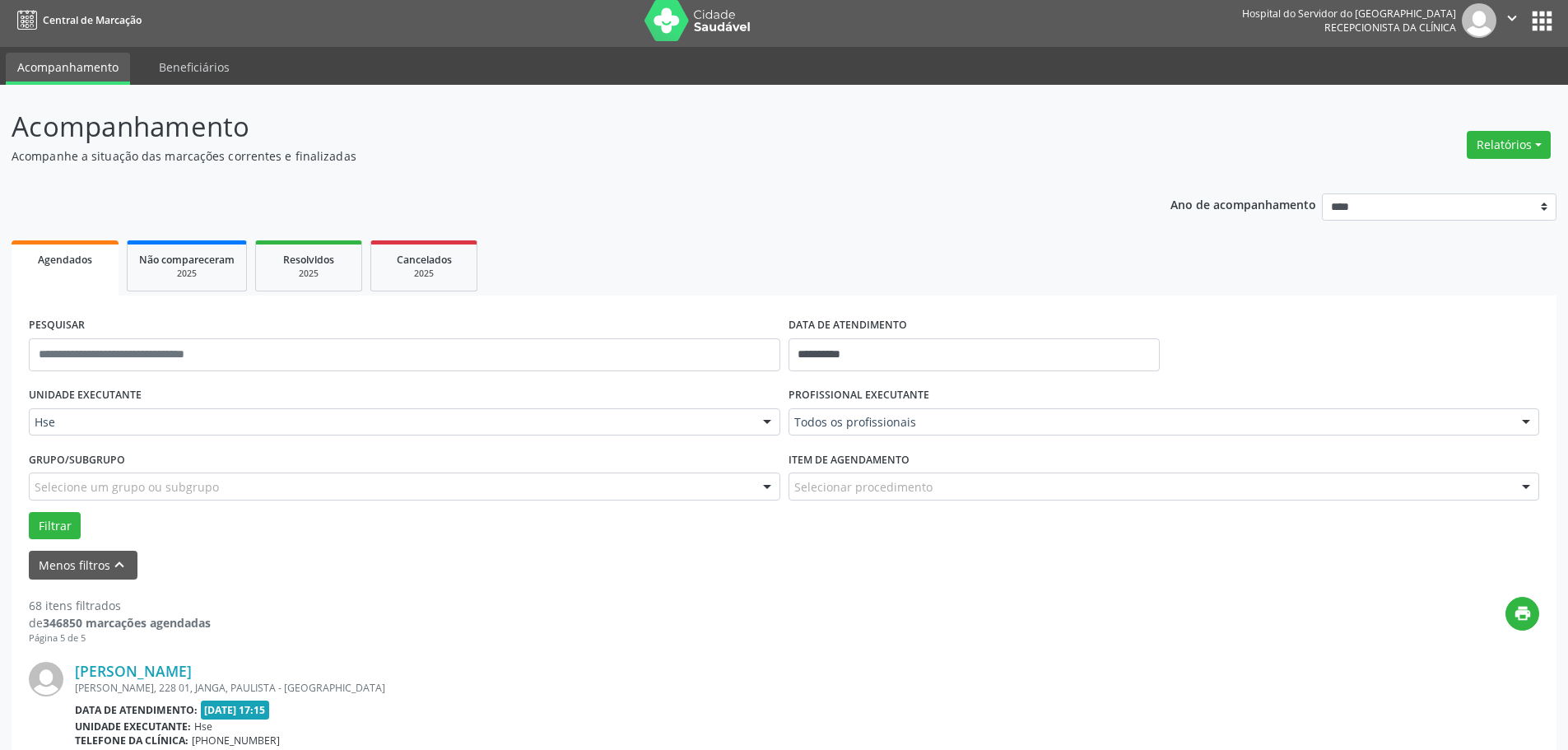
scroll to position [0, 0]
